Goal: Transaction & Acquisition: Purchase product/service

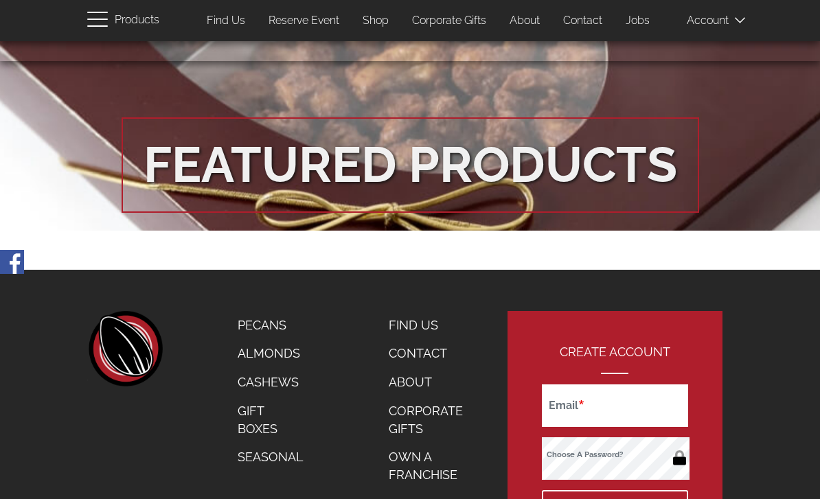
scroll to position [2485, 0]
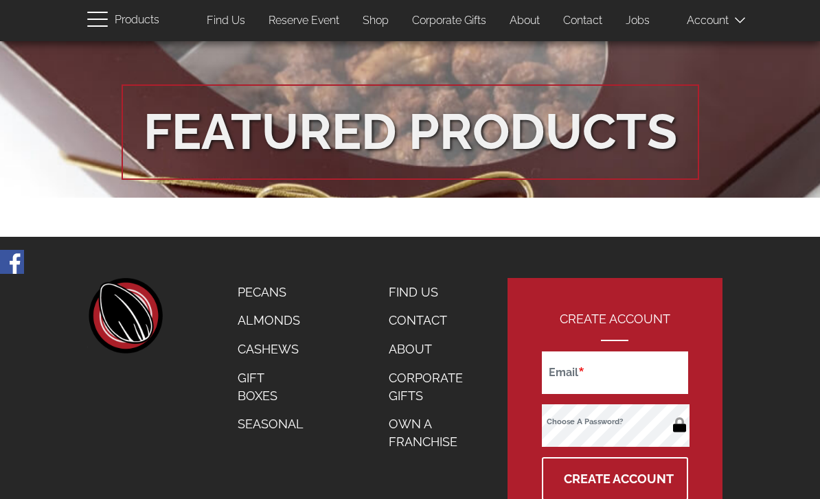
click at [251, 278] on link "Pecans" at bounding box center [270, 292] width 87 height 29
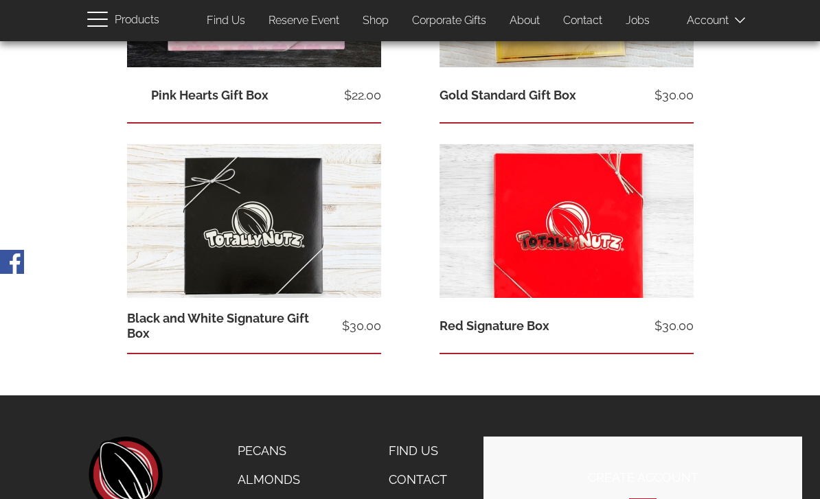
scroll to position [875, 0]
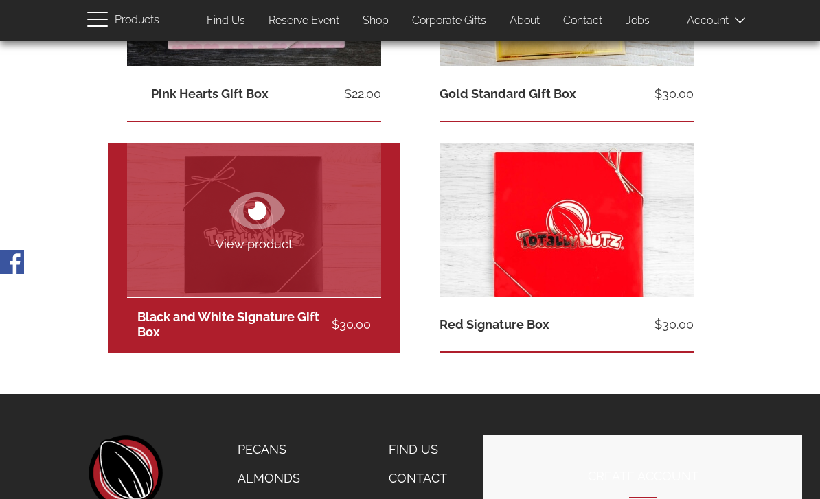
click at [179, 191] on link "View product" at bounding box center [254, 220] width 254 height 154
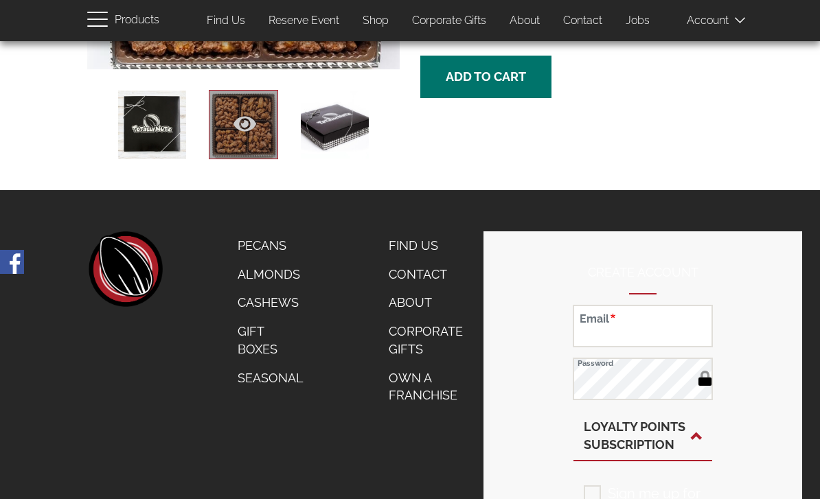
scroll to position [349, 0]
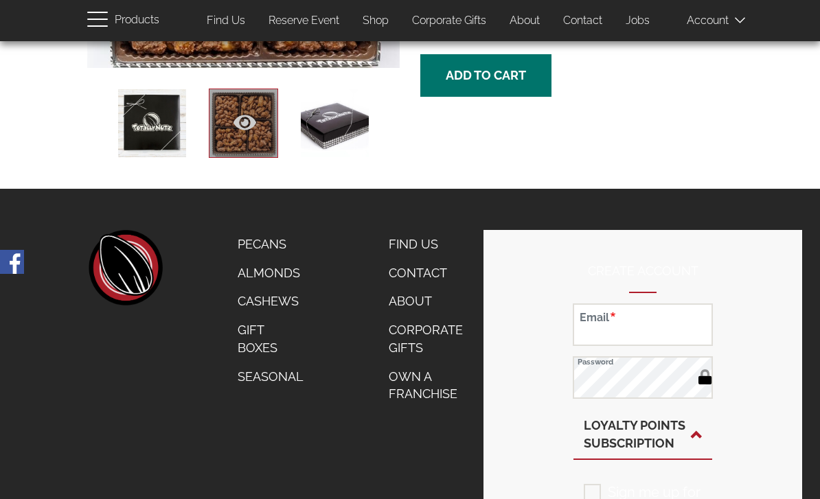
click at [238, 249] on link "Pecans" at bounding box center [270, 244] width 87 height 29
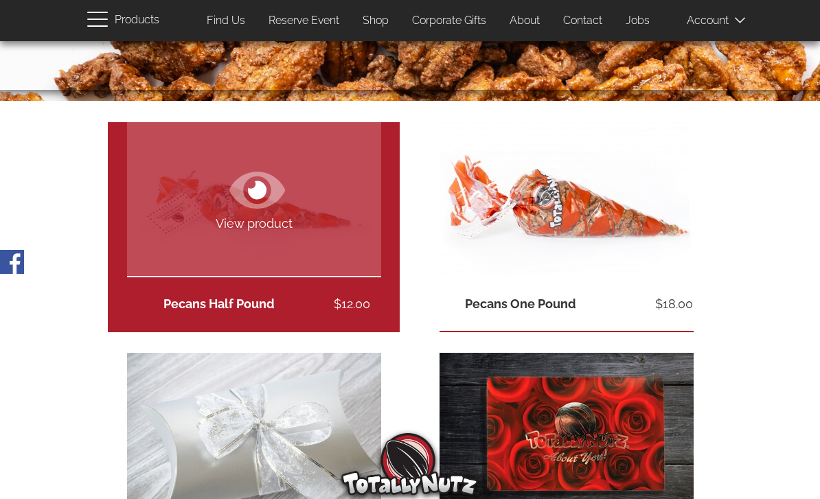
scroll to position [205, 0]
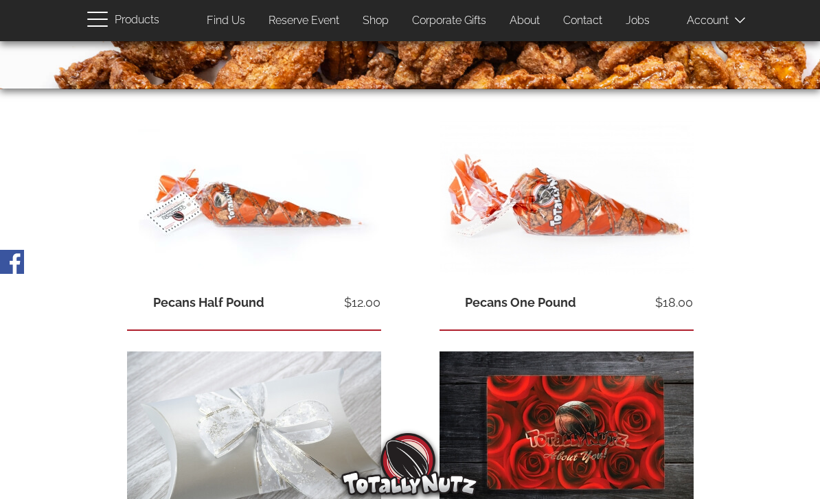
click at [560, 198] on icon at bounding box center [570, 188] width 56 height 49
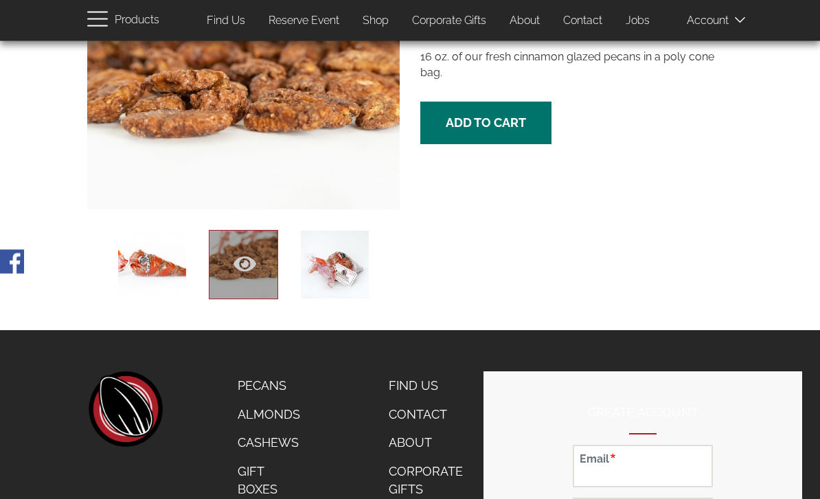
scroll to position [208, 0]
click at [133, 265] on div at bounding box center [151, 264] width 69 height 69
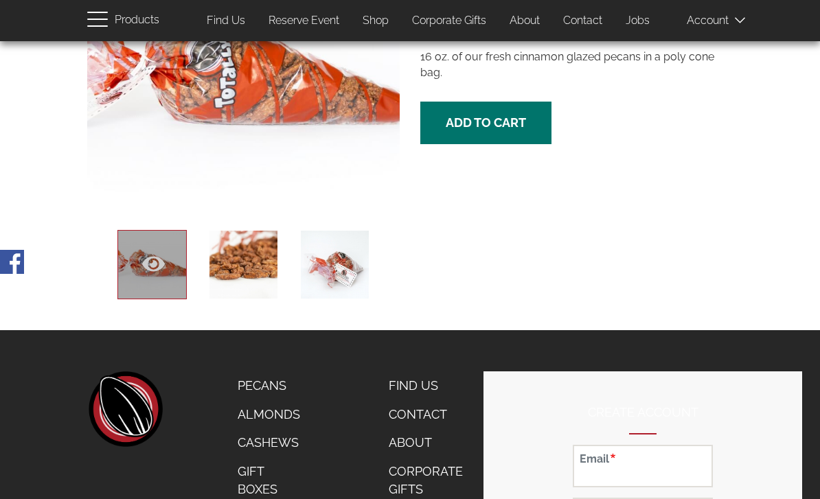
click at [223, 259] on div at bounding box center [243, 264] width 69 height 69
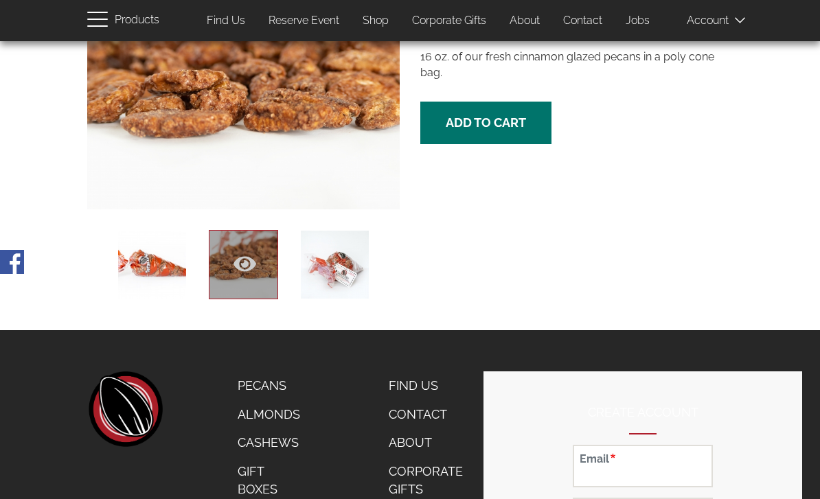
click at [316, 253] on div at bounding box center [334, 264] width 69 height 69
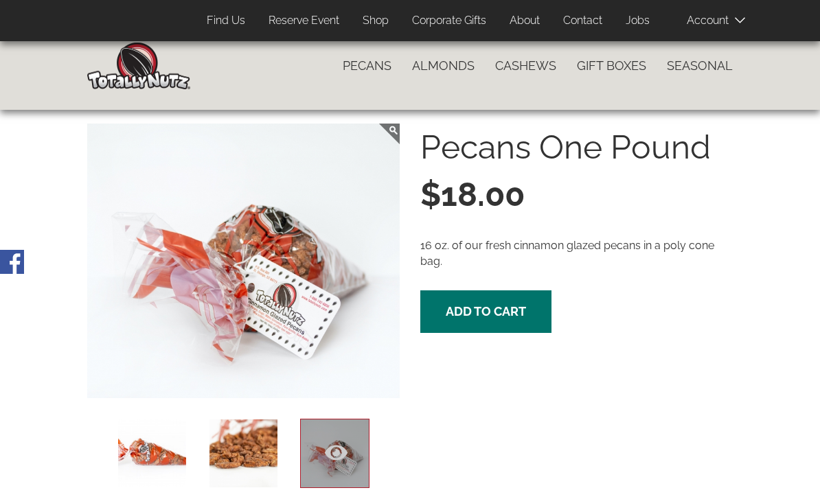
scroll to position [0, 0]
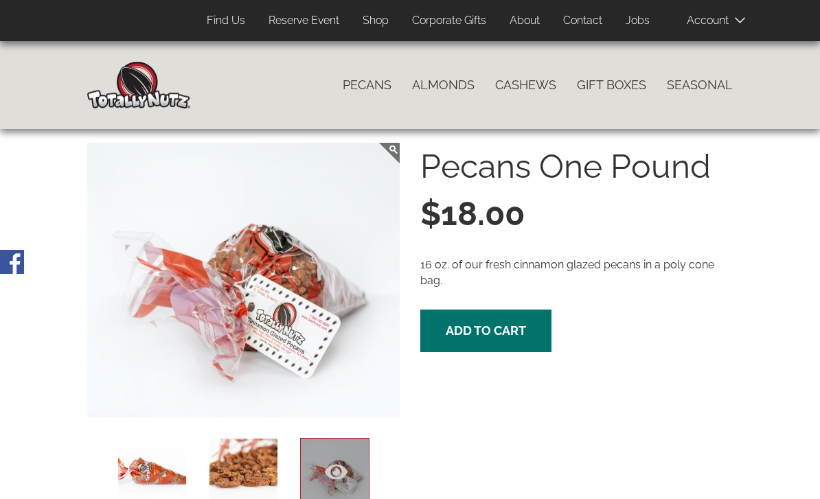
click at [568, 27] on link "Contact" at bounding box center [583, 21] width 60 height 27
click at [568, 23] on link "Contact" at bounding box center [583, 21] width 60 height 27
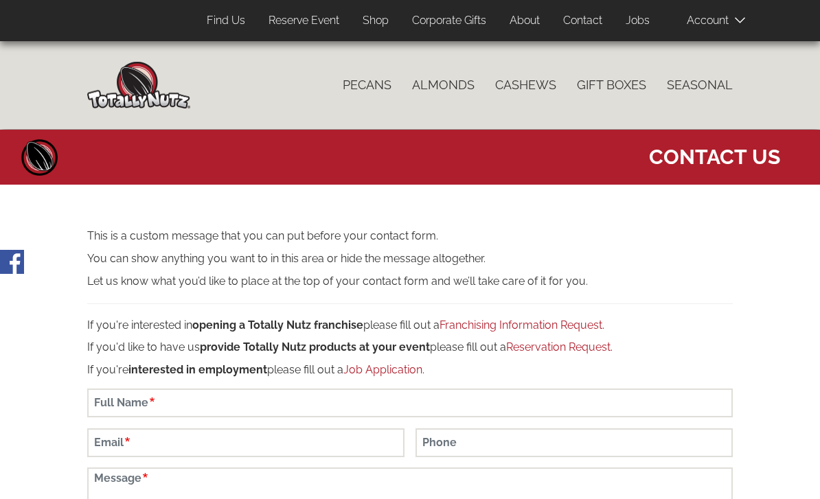
click at [370, 76] on link "Pecans" at bounding box center [366, 85] width 69 height 29
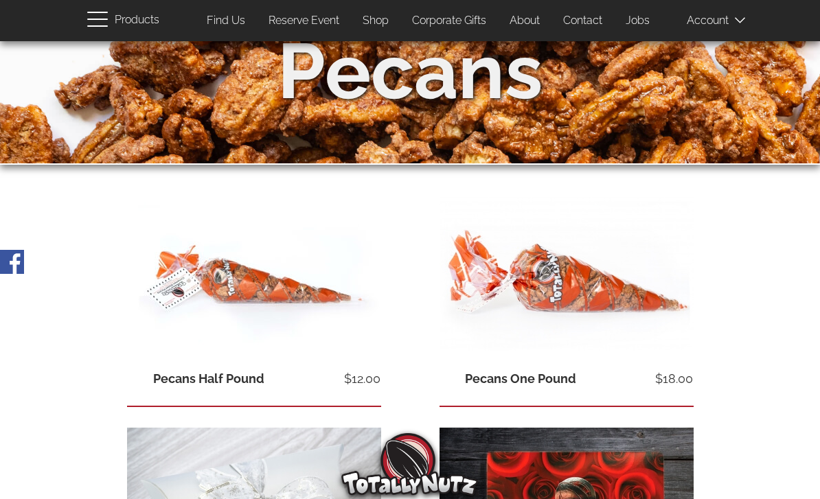
scroll to position [136, 0]
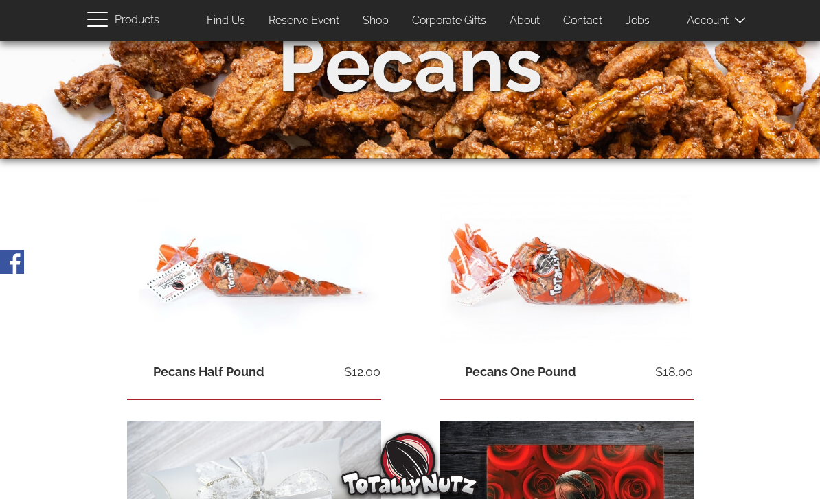
click at [649, 279] on link "View product" at bounding box center [566, 267] width 254 height 154
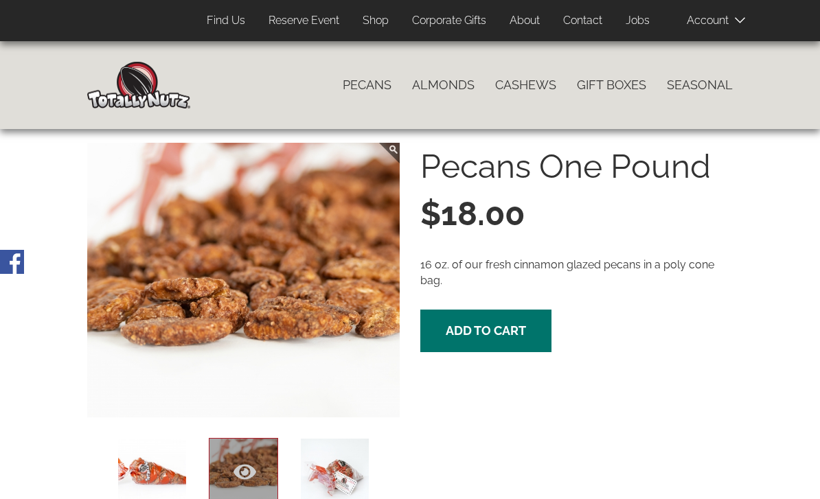
click at [209, 25] on link "Find Us" at bounding box center [225, 21] width 59 height 27
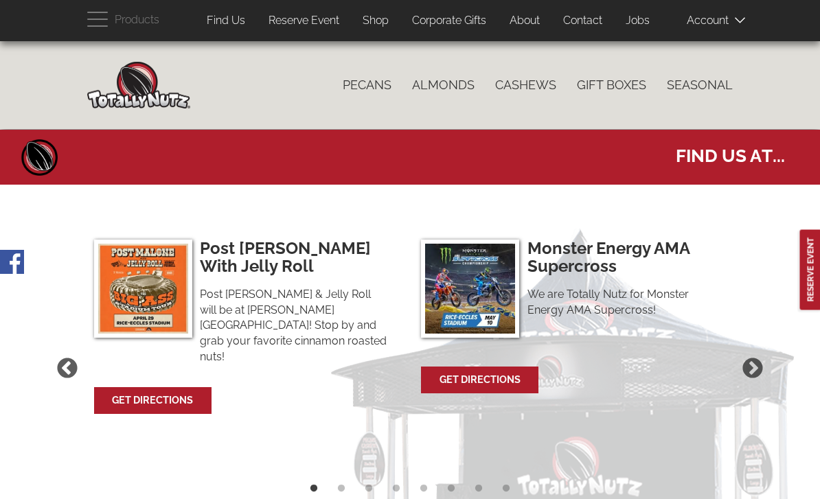
select select
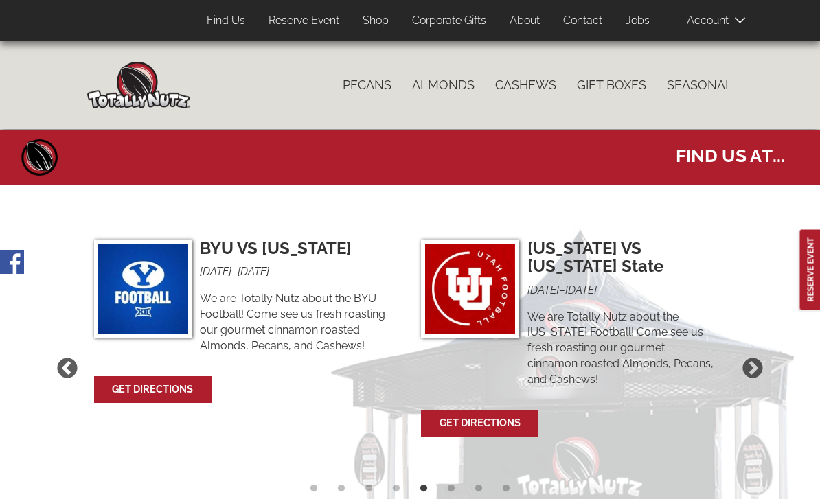
click at [373, 27] on link "Shop" at bounding box center [375, 21] width 47 height 27
click at [371, 29] on link "Shop" at bounding box center [375, 21] width 47 height 27
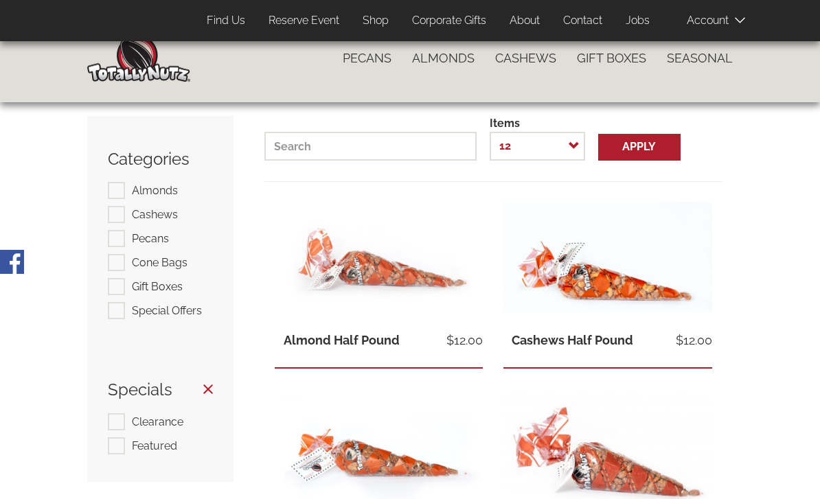
scroll to position [24, 0]
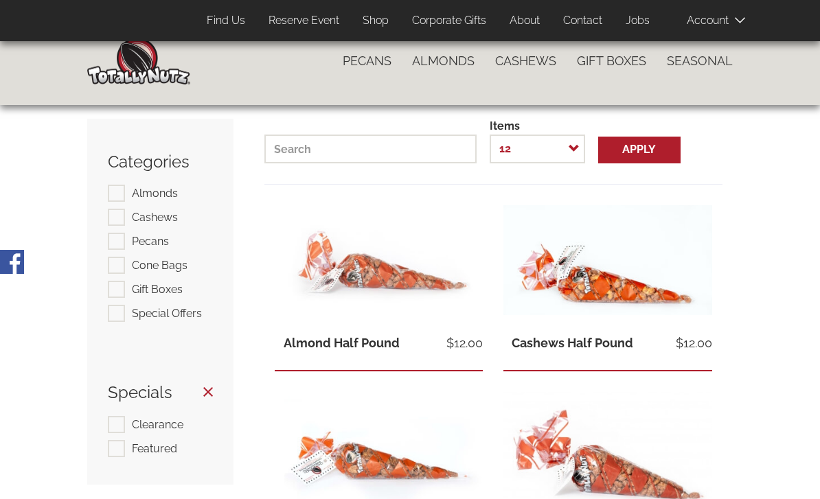
click at [111, 240] on label "Pecans" at bounding box center [138, 241] width 61 height 17
checkbox input "true"
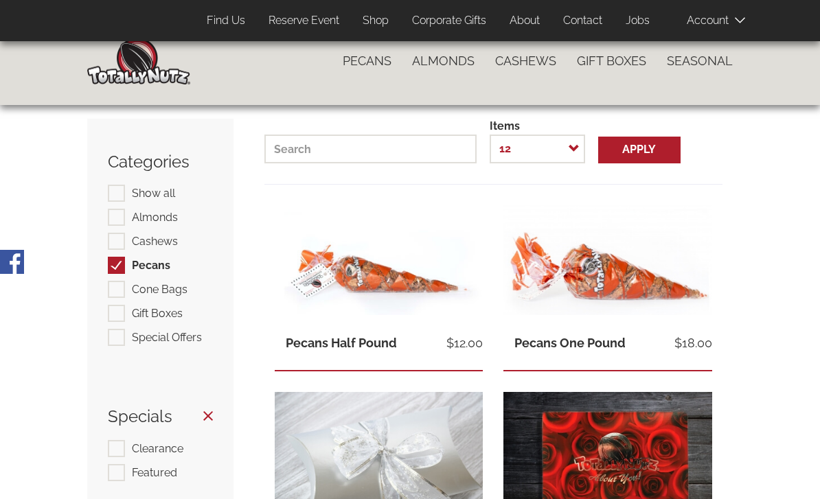
click at [527, 255] on link "View product" at bounding box center [607, 260] width 209 height 110
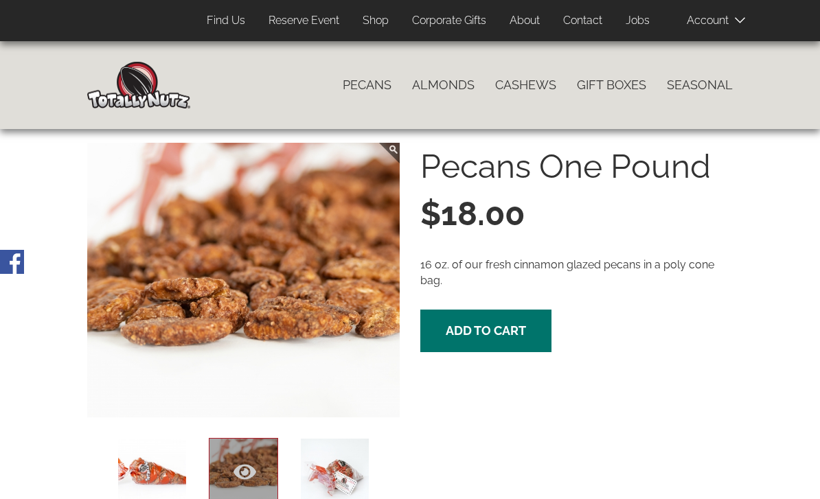
click at [747, 16] on span at bounding box center [721, 19] width 69 height 27
click at [737, 12] on span at bounding box center [721, 19] width 69 height 27
click at [735, 16] on icon at bounding box center [740, 20] width 10 height 10
click at [735, 10] on span at bounding box center [721, 19] width 69 height 27
click at [712, 21] on span at bounding box center [721, 19] width 69 height 27
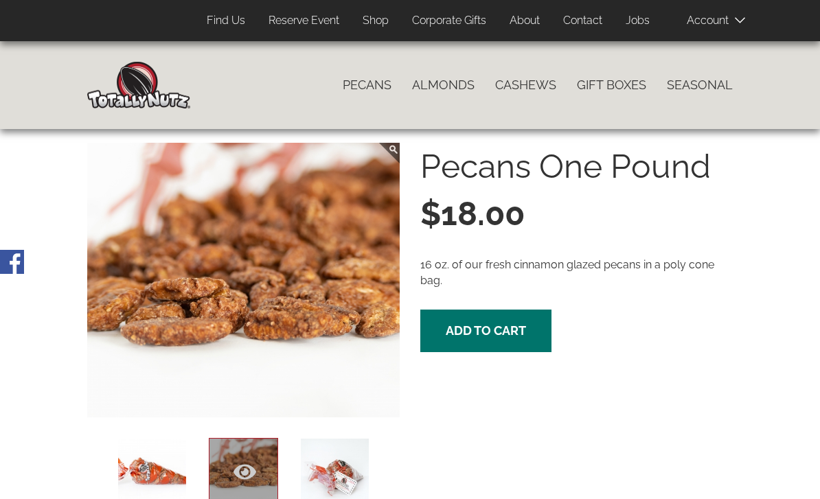
click at [735, 21] on icon at bounding box center [740, 20] width 10 height 10
click at [750, 11] on span at bounding box center [721, 19] width 69 height 27
click at [745, 21] on icon at bounding box center [740, 20] width 10 height 10
click at [741, 16] on icon at bounding box center [740, 20] width 10 height 10
click at [748, 16] on span at bounding box center [721, 19] width 69 height 27
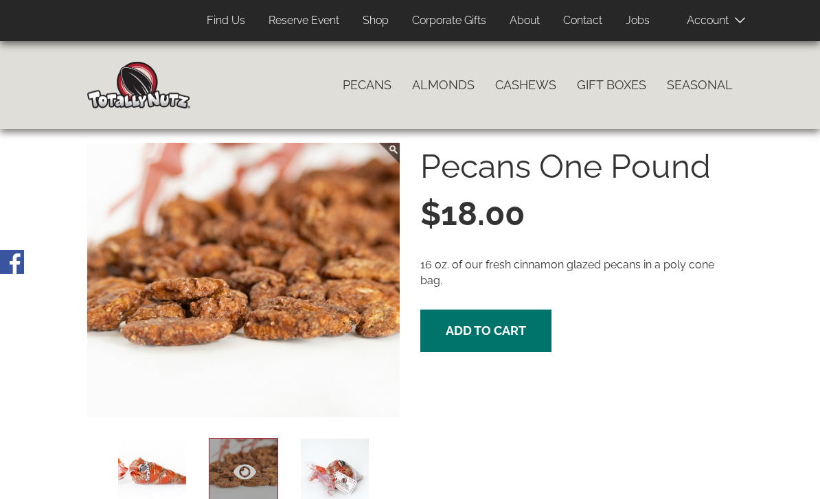
click at [726, 20] on span at bounding box center [721, 19] width 69 height 27
click at [742, 16] on icon at bounding box center [740, 20] width 10 height 10
click at [738, 23] on icon at bounding box center [740, 20] width 10 height 10
click at [711, 25] on span at bounding box center [721, 19] width 69 height 27
click at [745, 23] on icon at bounding box center [740, 20] width 10 height 10
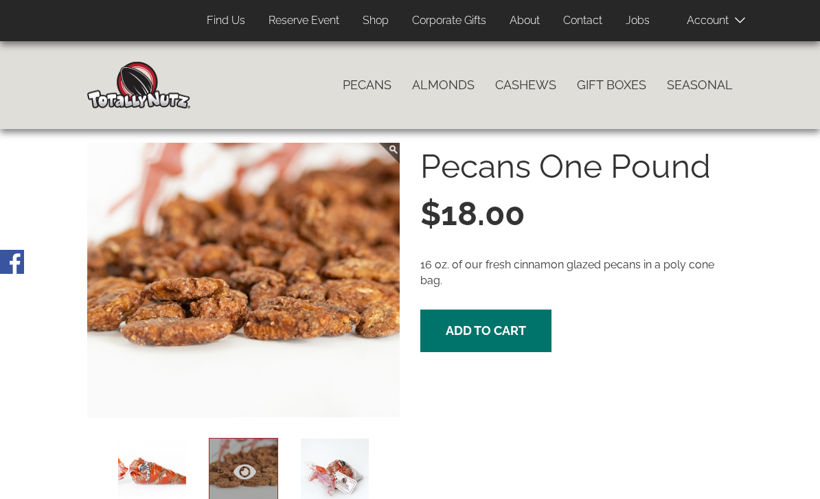
click at [741, 16] on icon at bounding box center [740, 20] width 10 height 10
click at [713, 18] on span at bounding box center [721, 19] width 69 height 27
click at [704, 18] on span at bounding box center [721, 19] width 69 height 27
click at [505, 323] on span "Add to cart" at bounding box center [486, 330] width 80 height 14
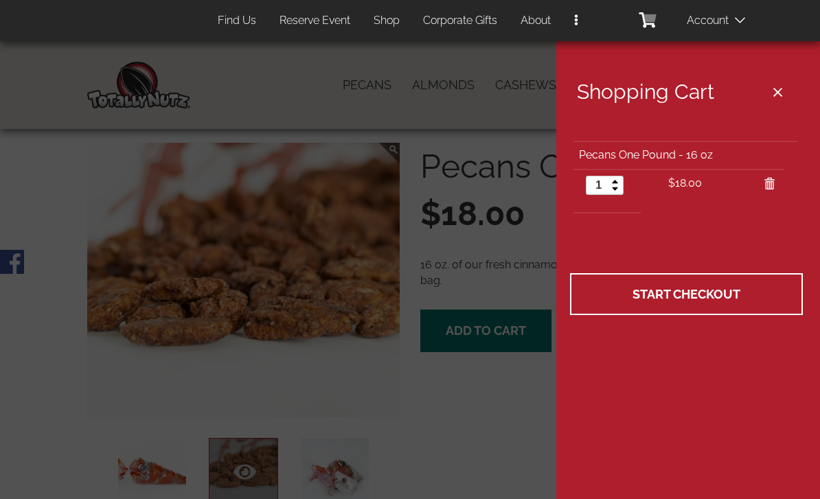
click at [730, 292] on span "Start Checkout" at bounding box center [686, 294] width 108 height 14
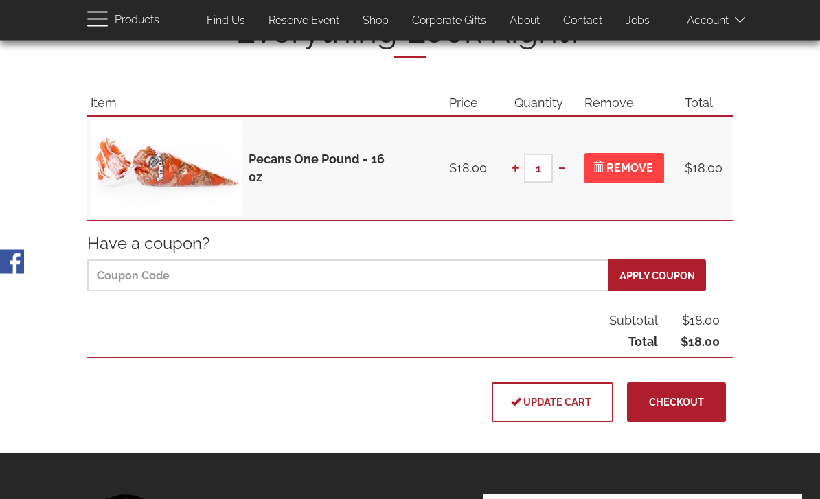
scroll to position [143, 0]
click at [704, 389] on button "Checkout" at bounding box center [676, 402] width 99 height 40
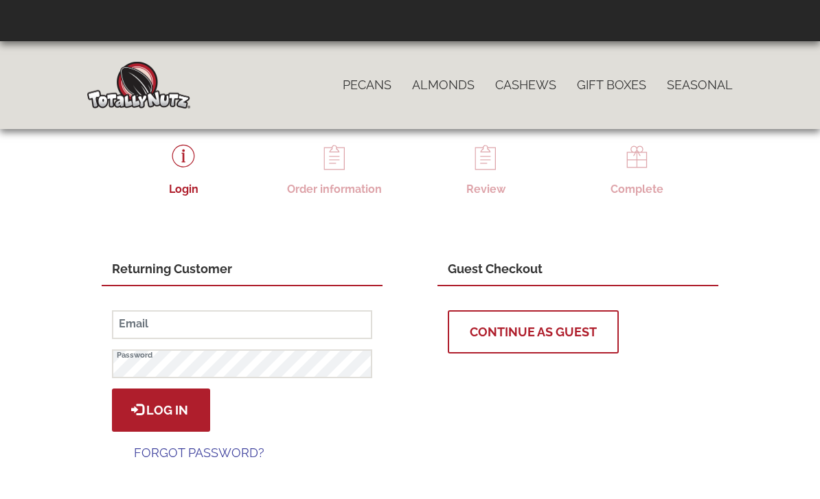
click at [572, 327] on span "Continue as Guest" at bounding box center [533, 332] width 127 height 14
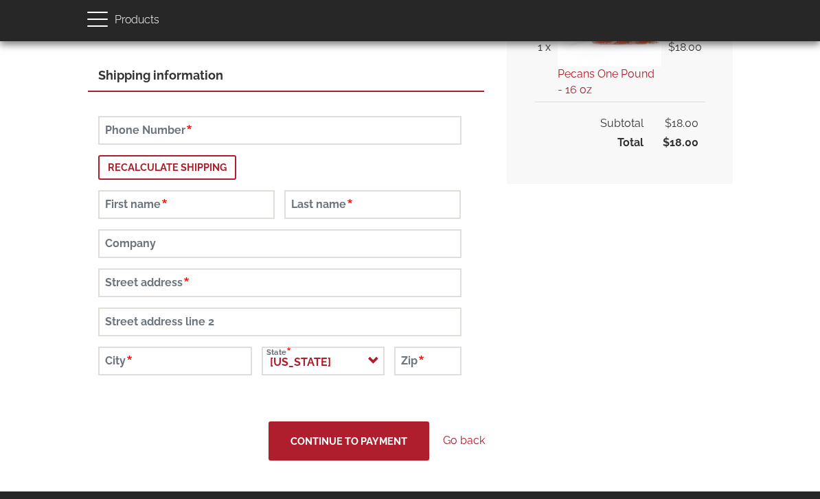
scroll to position [255, 0]
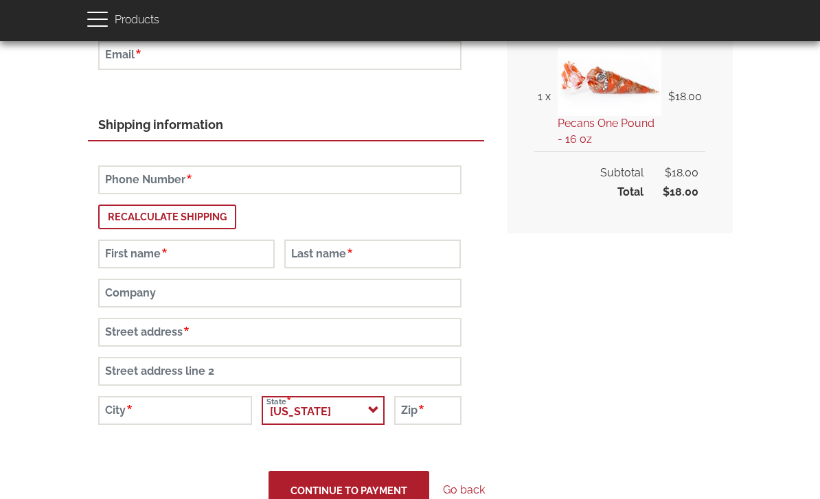
click at [365, 410] on select "- Select - [US_STATE] [US_STATE] [US_STATE] [US_STATE] [US_STATE] Armed Forces …" at bounding box center [323, 410] width 122 height 29
select select "NJ"
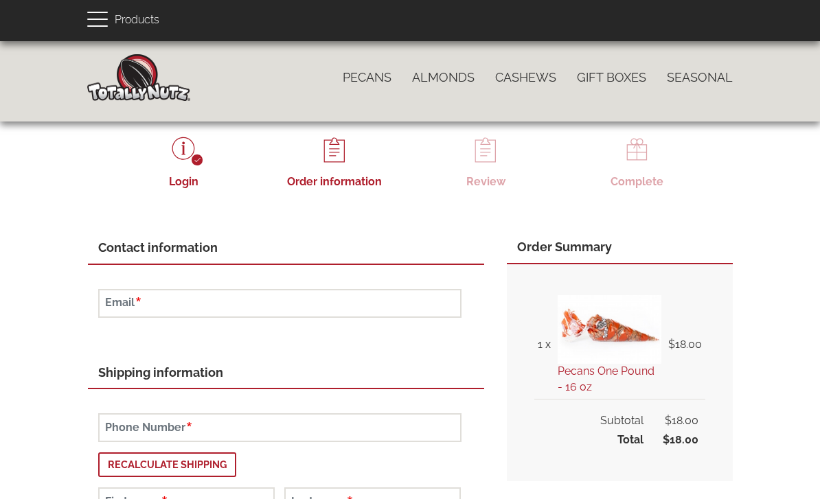
scroll to position [0, 0]
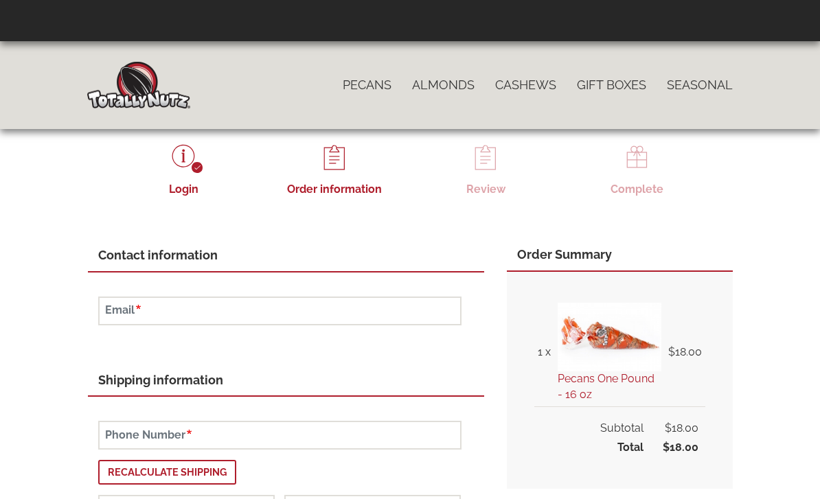
click at [373, 76] on link "Pecans" at bounding box center [366, 85] width 69 height 29
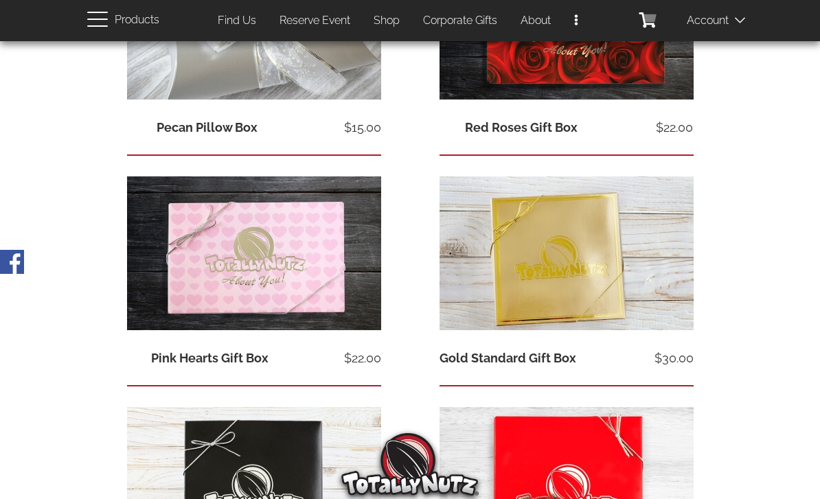
scroll to position [610, 0]
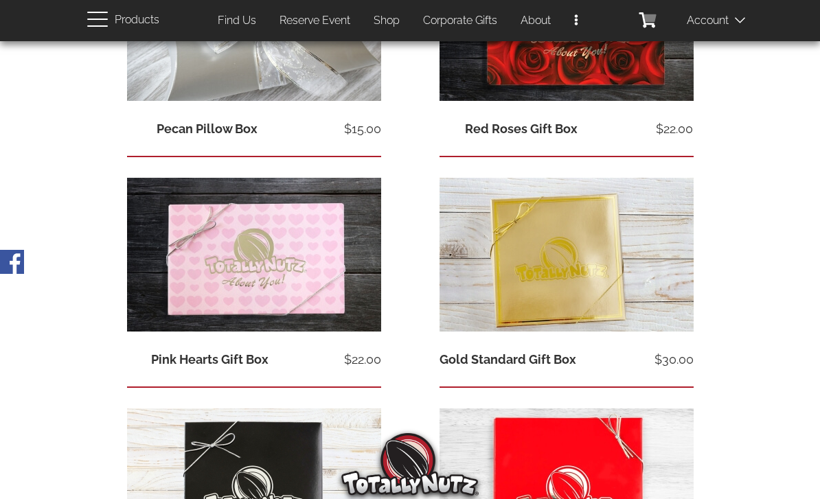
click at [576, 243] on icon at bounding box center [569, 246] width 19 height 19
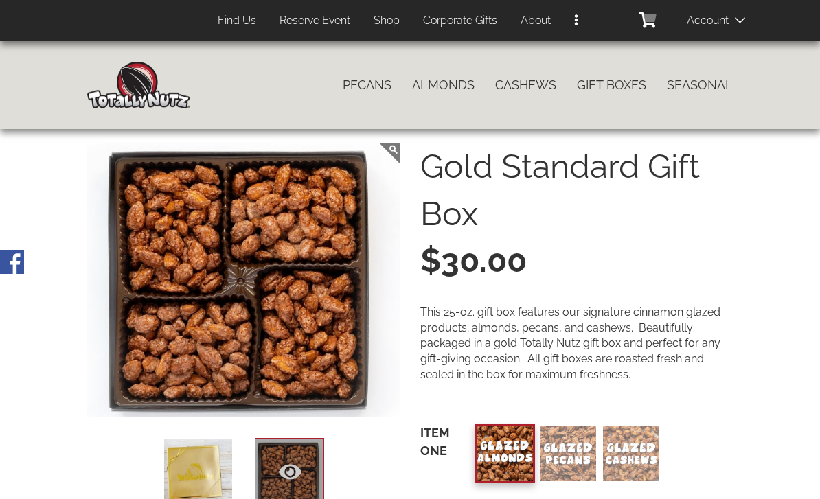
click at [546, 19] on link "About" at bounding box center [535, 21] width 51 height 27
